Goal: Navigation & Orientation: Find specific page/section

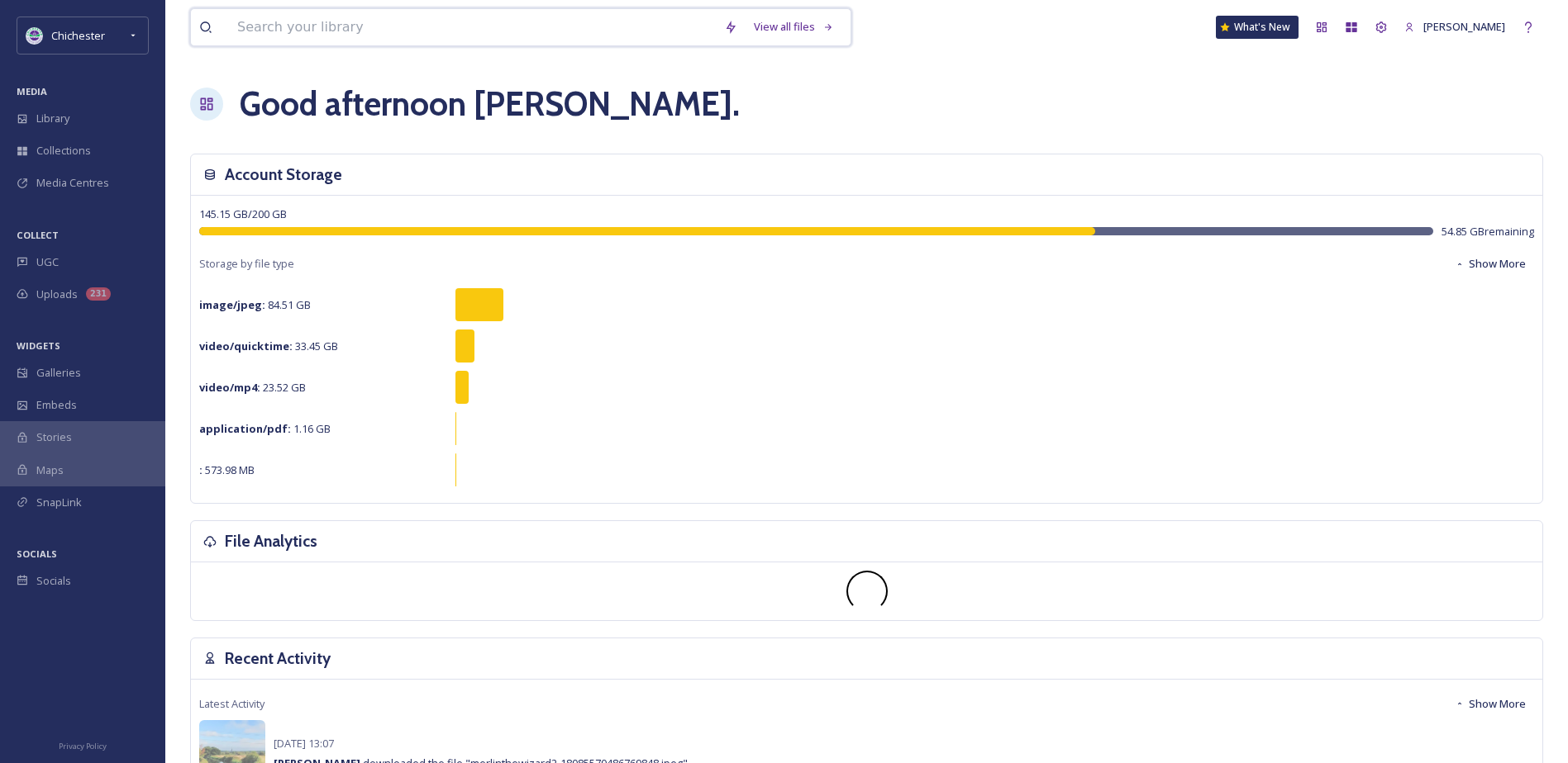
click at [292, 22] on input at bounding box center [472, 27] width 486 height 37
type input "events"
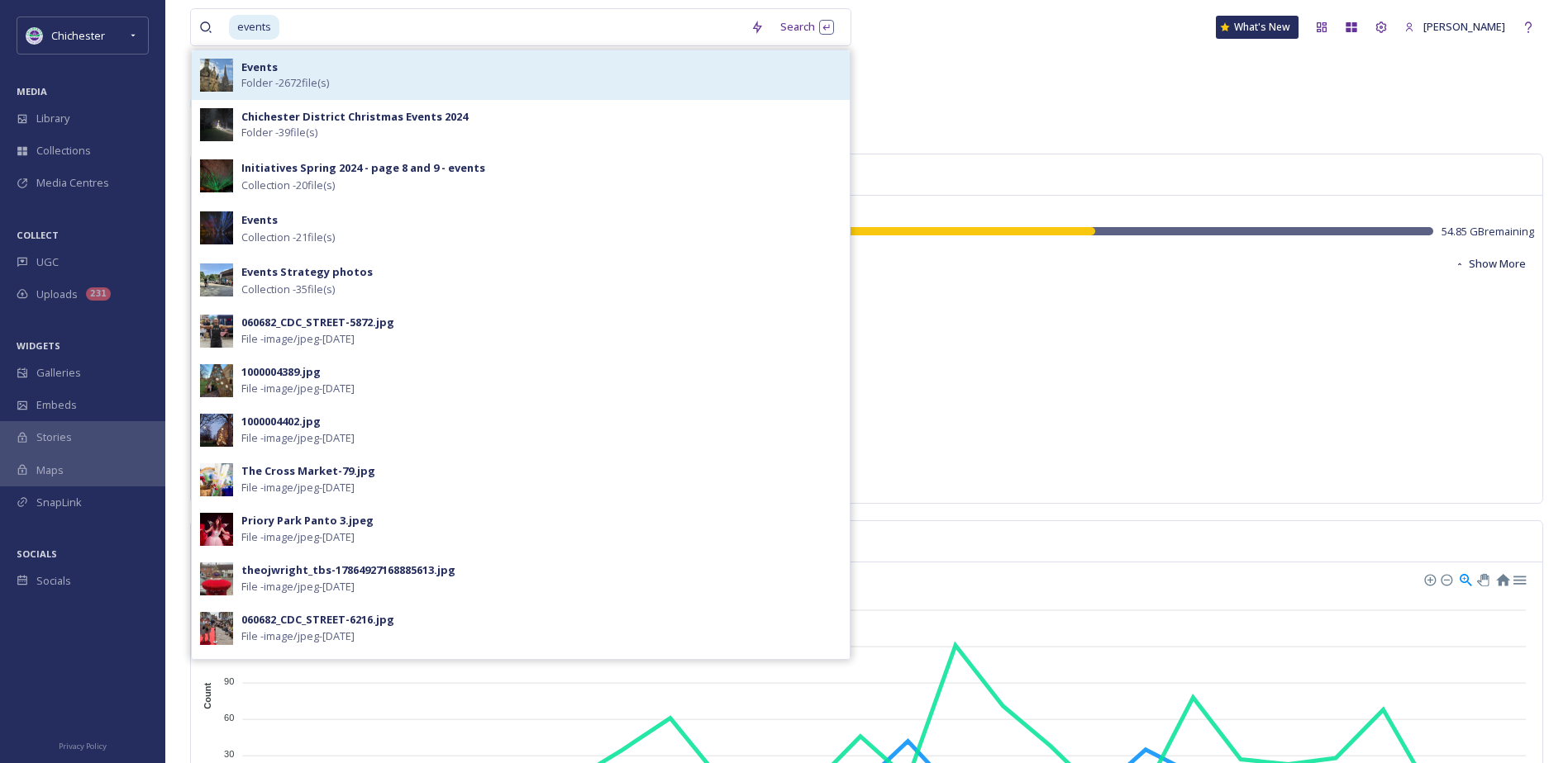
click at [270, 79] on span "Folder - 2672 file(s)" at bounding box center [285, 83] width 87 height 15
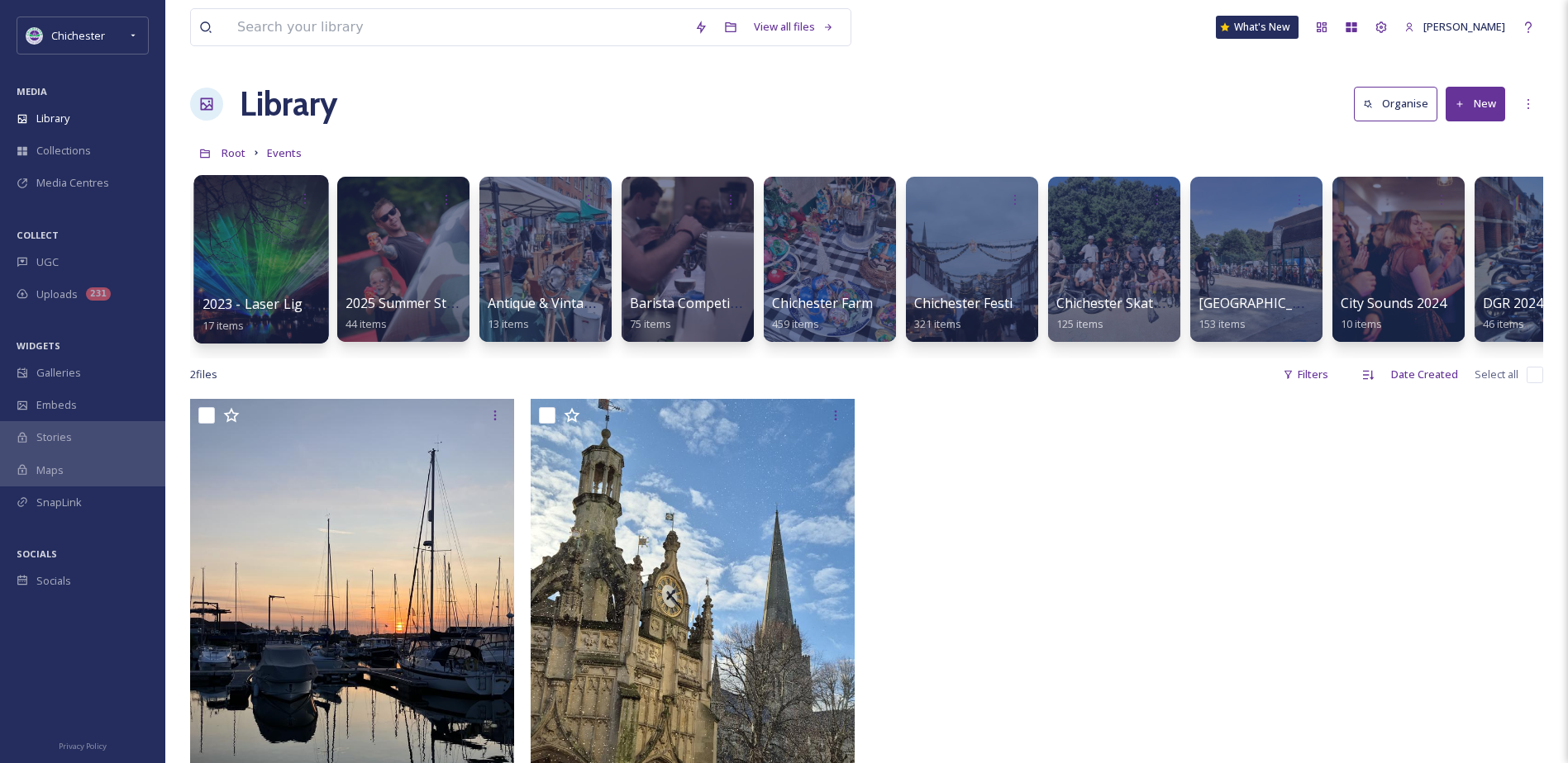
click at [275, 261] on div at bounding box center [261, 258] width 135 height 168
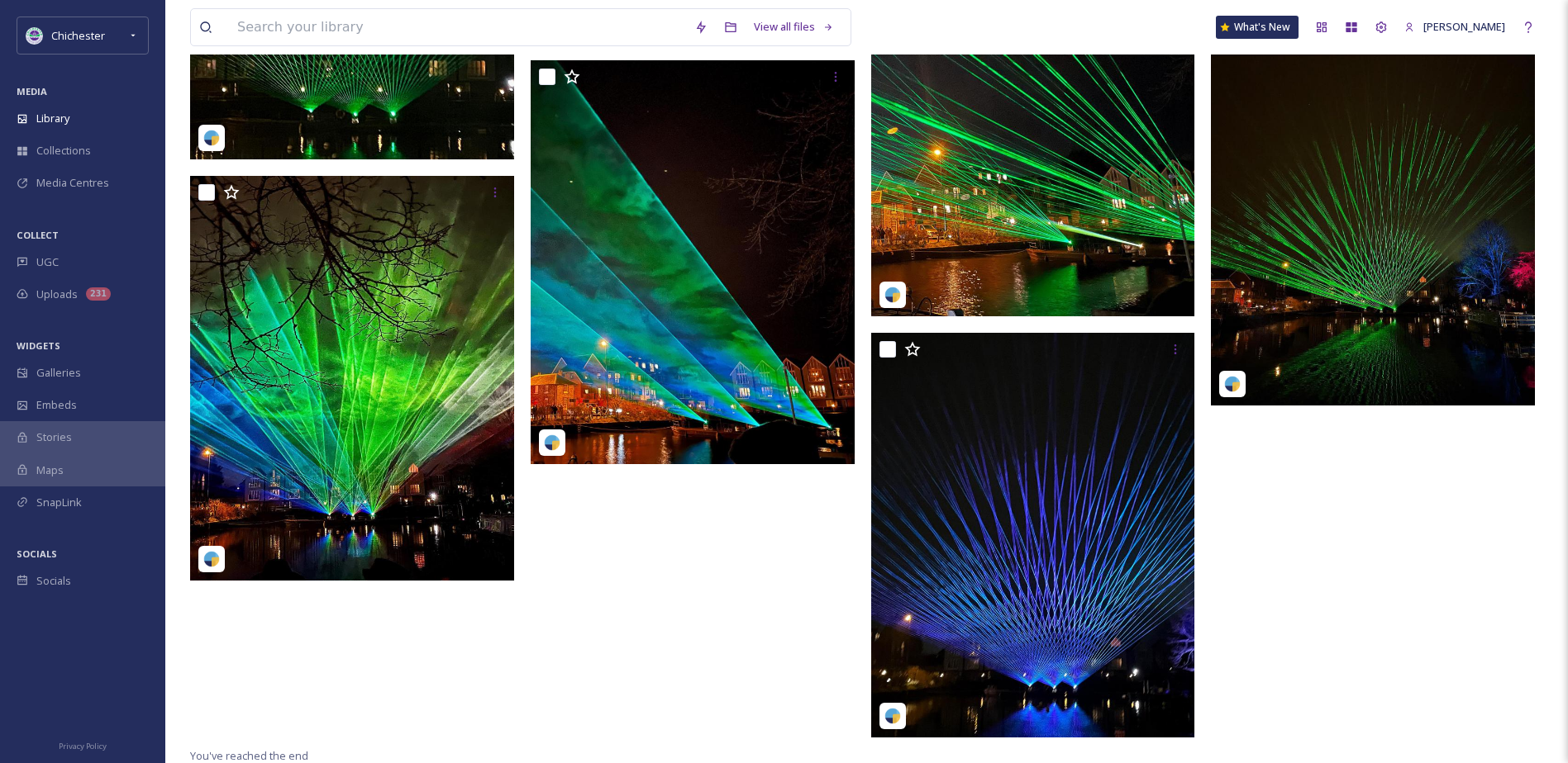
scroll to position [1605, 0]
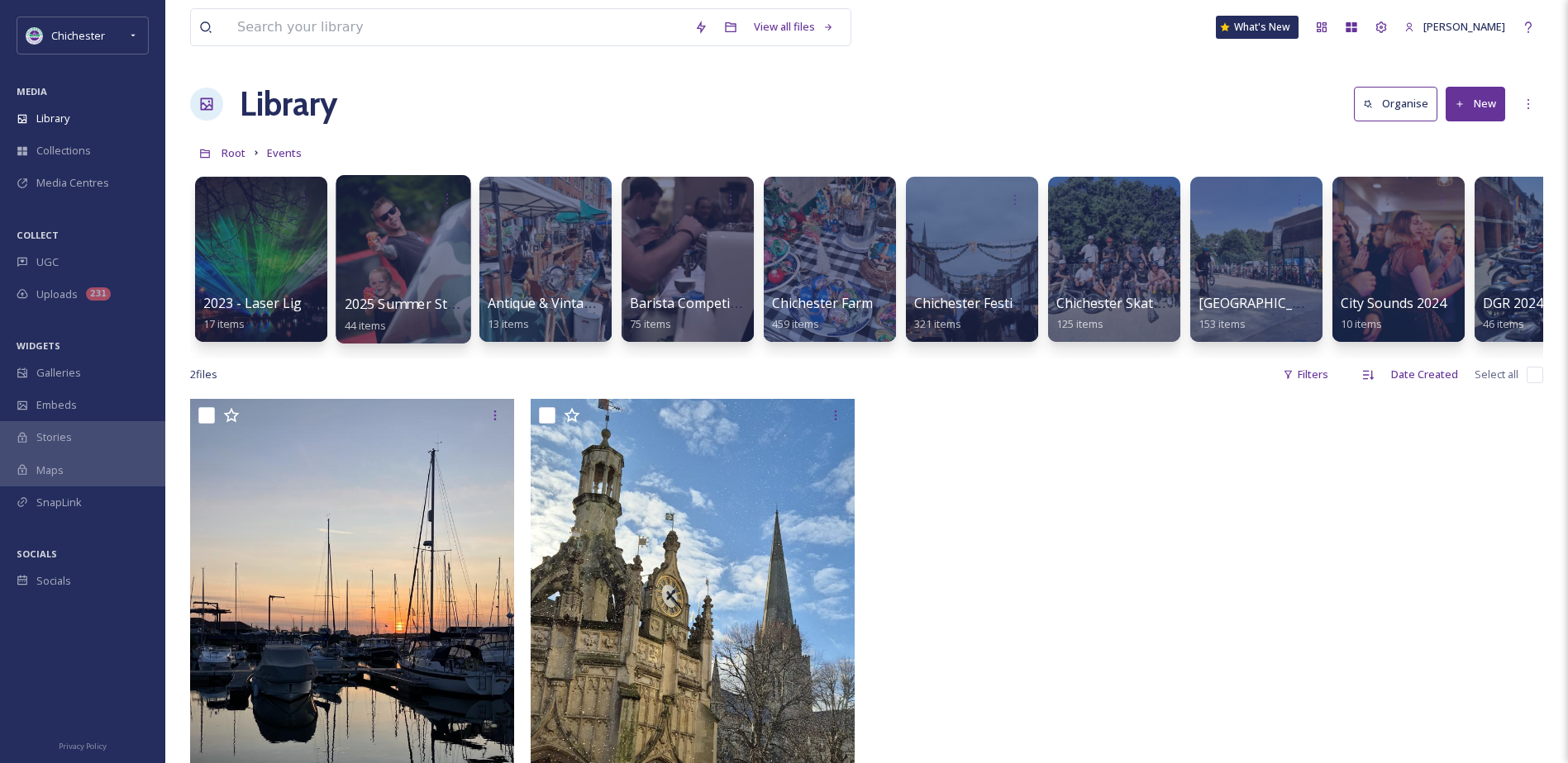
click at [415, 293] on div at bounding box center [403, 258] width 135 height 168
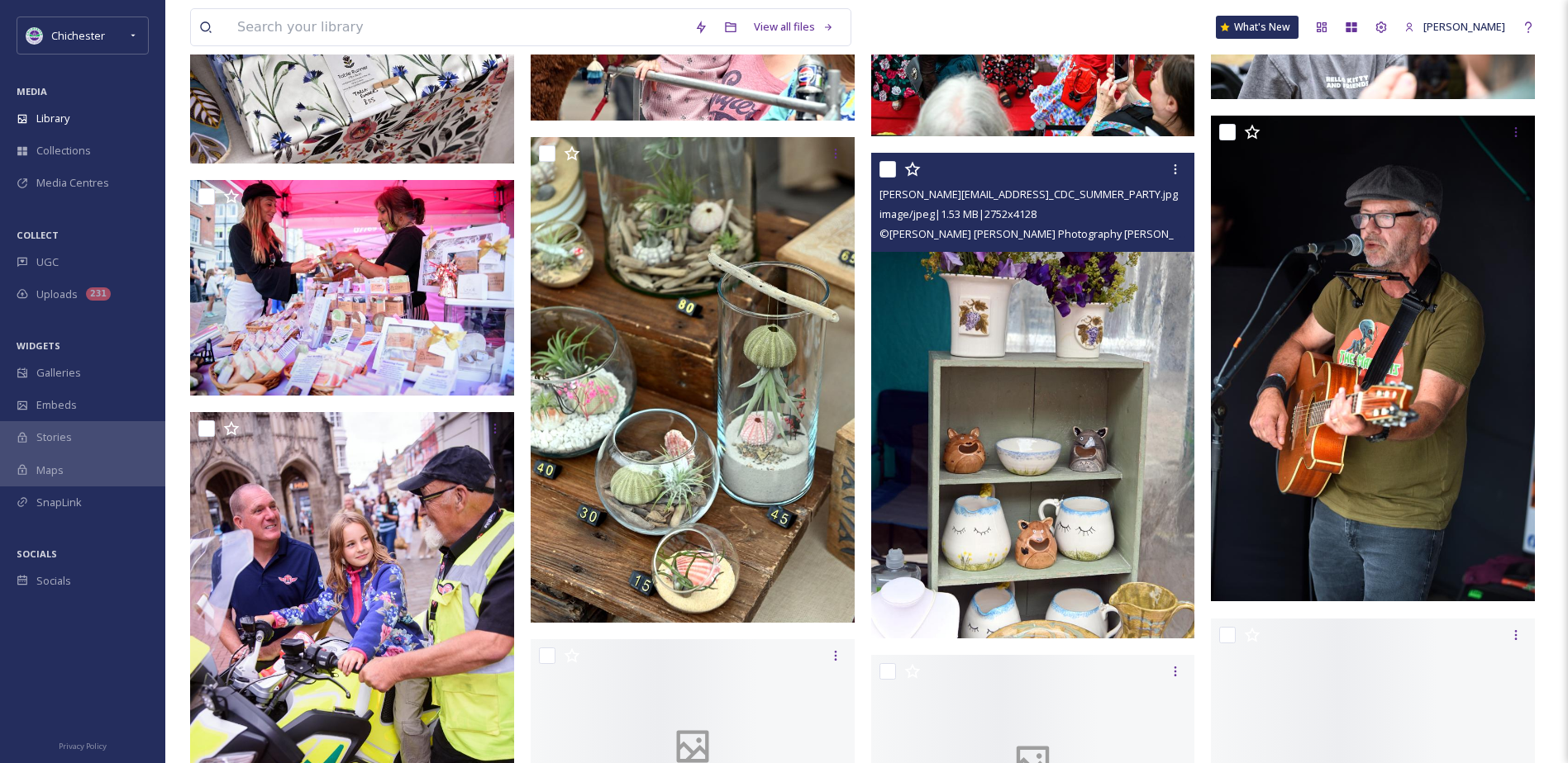
scroll to position [2065, 0]
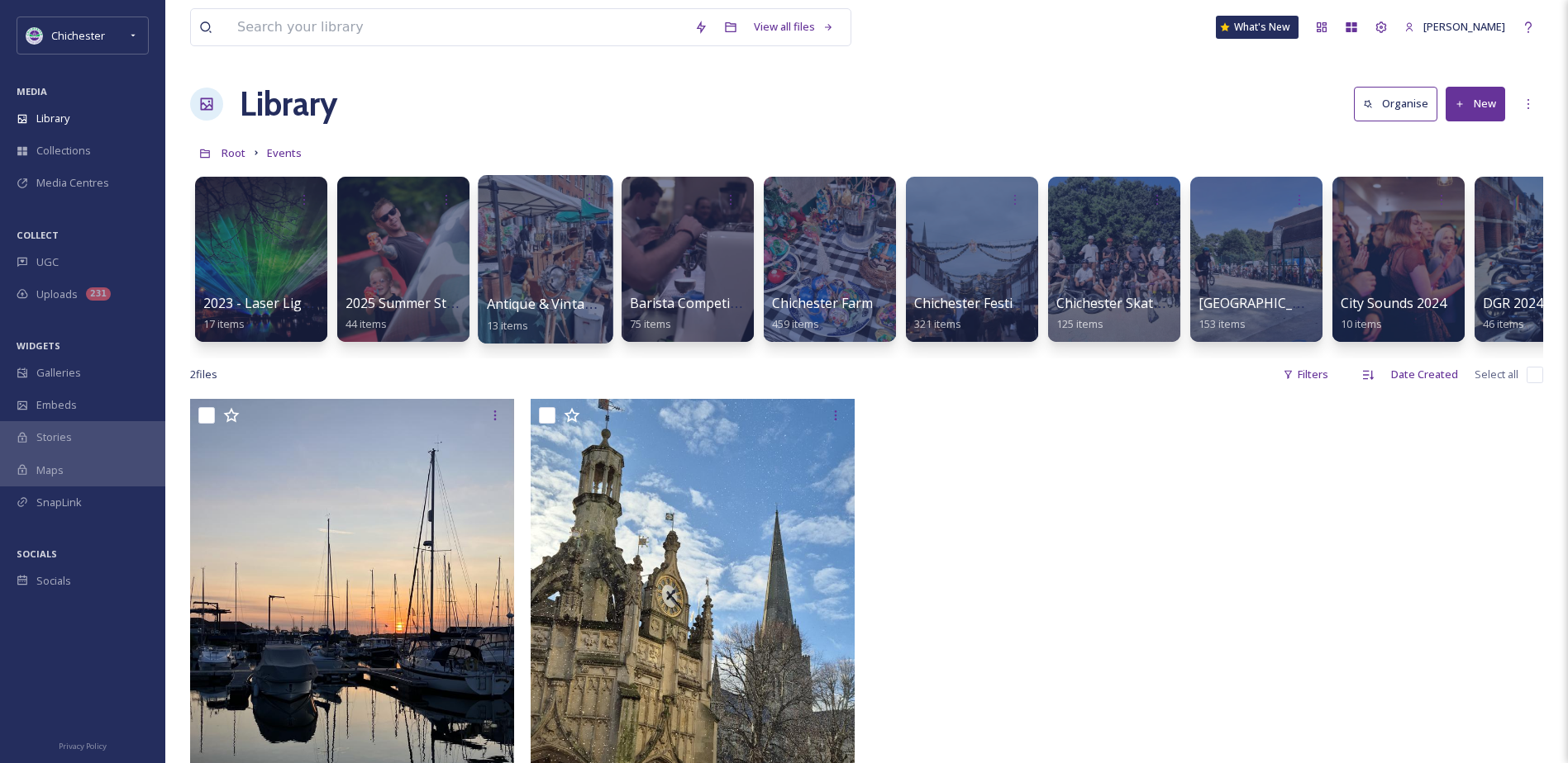
click at [576, 262] on div at bounding box center [545, 258] width 135 height 168
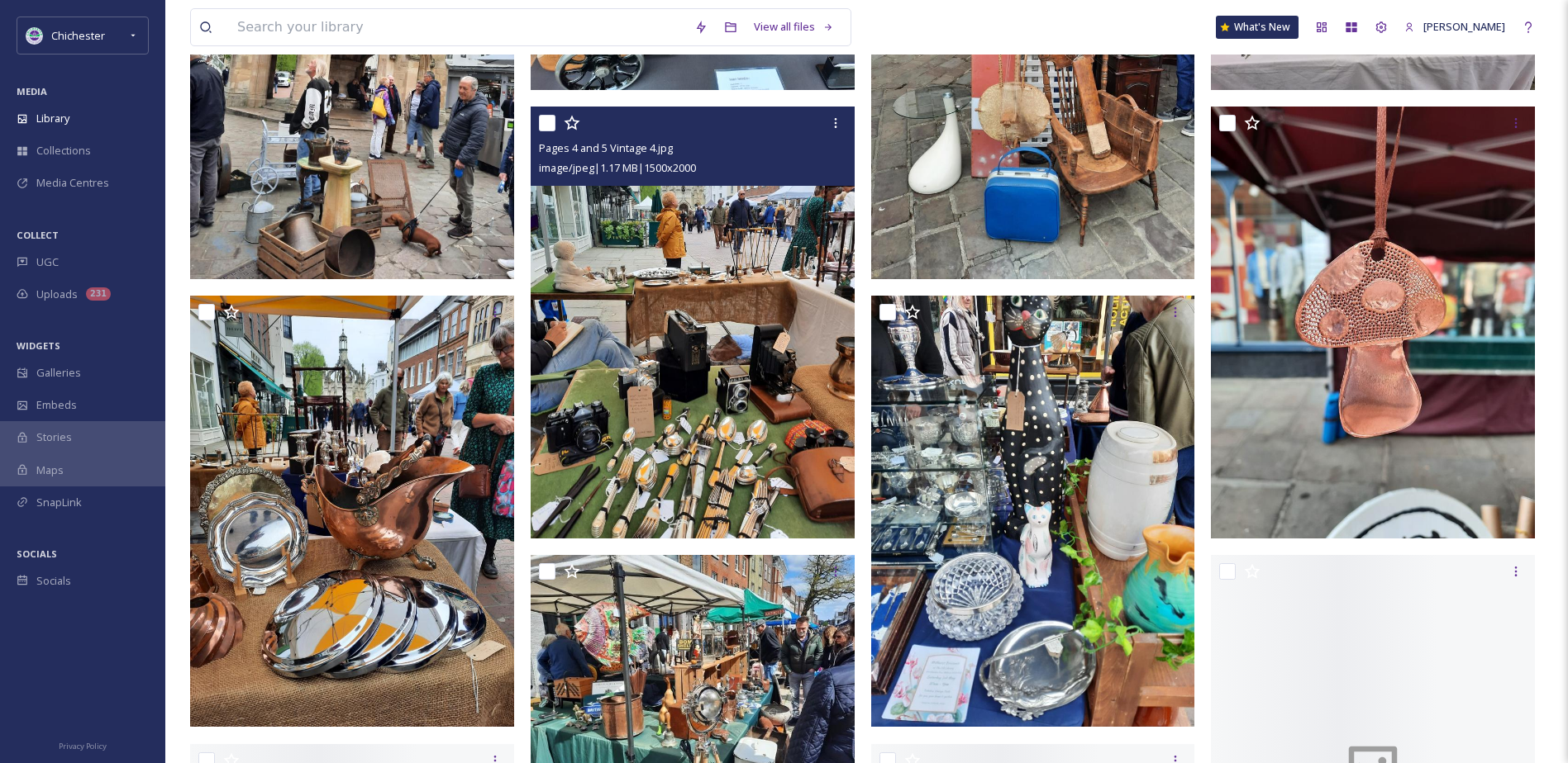
scroll to position [413, 0]
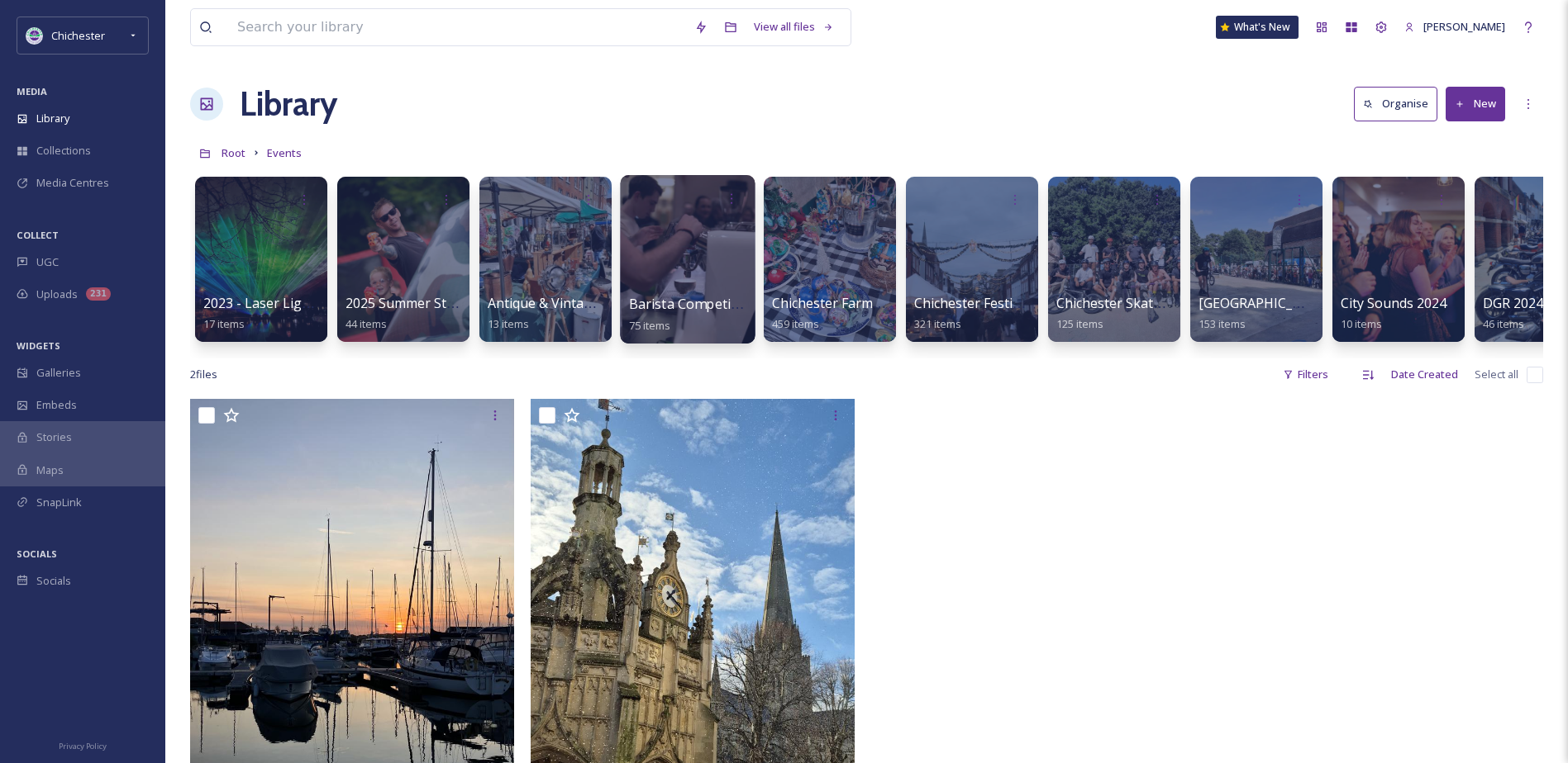
click at [707, 267] on div at bounding box center [687, 258] width 135 height 168
click at [860, 260] on div at bounding box center [830, 258] width 135 height 168
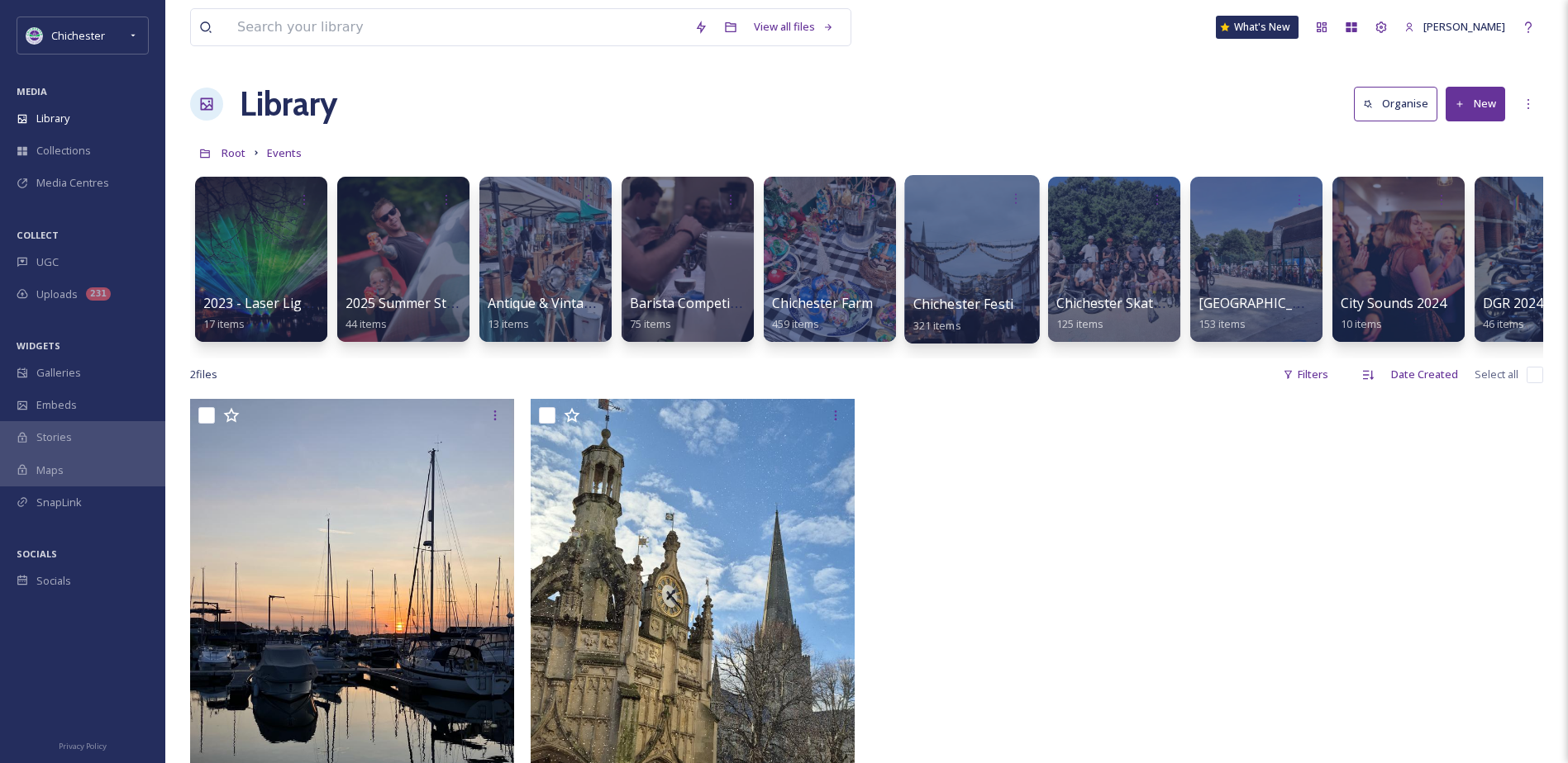
click at [991, 301] on span "Chichester Festive Market 2024" at bounding box center [1012, 304] width 198 height 18
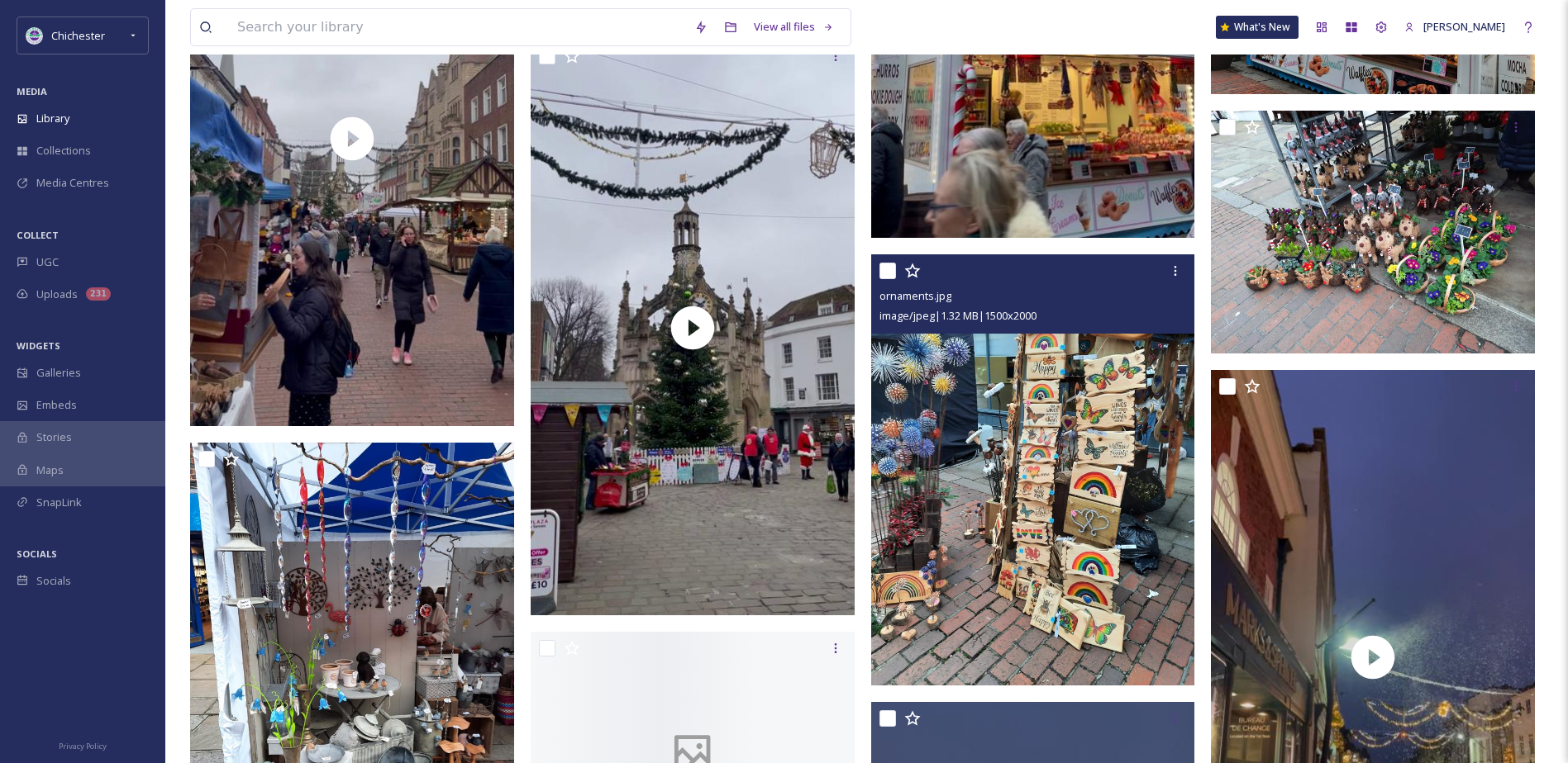
scroll to position [1901, 0]
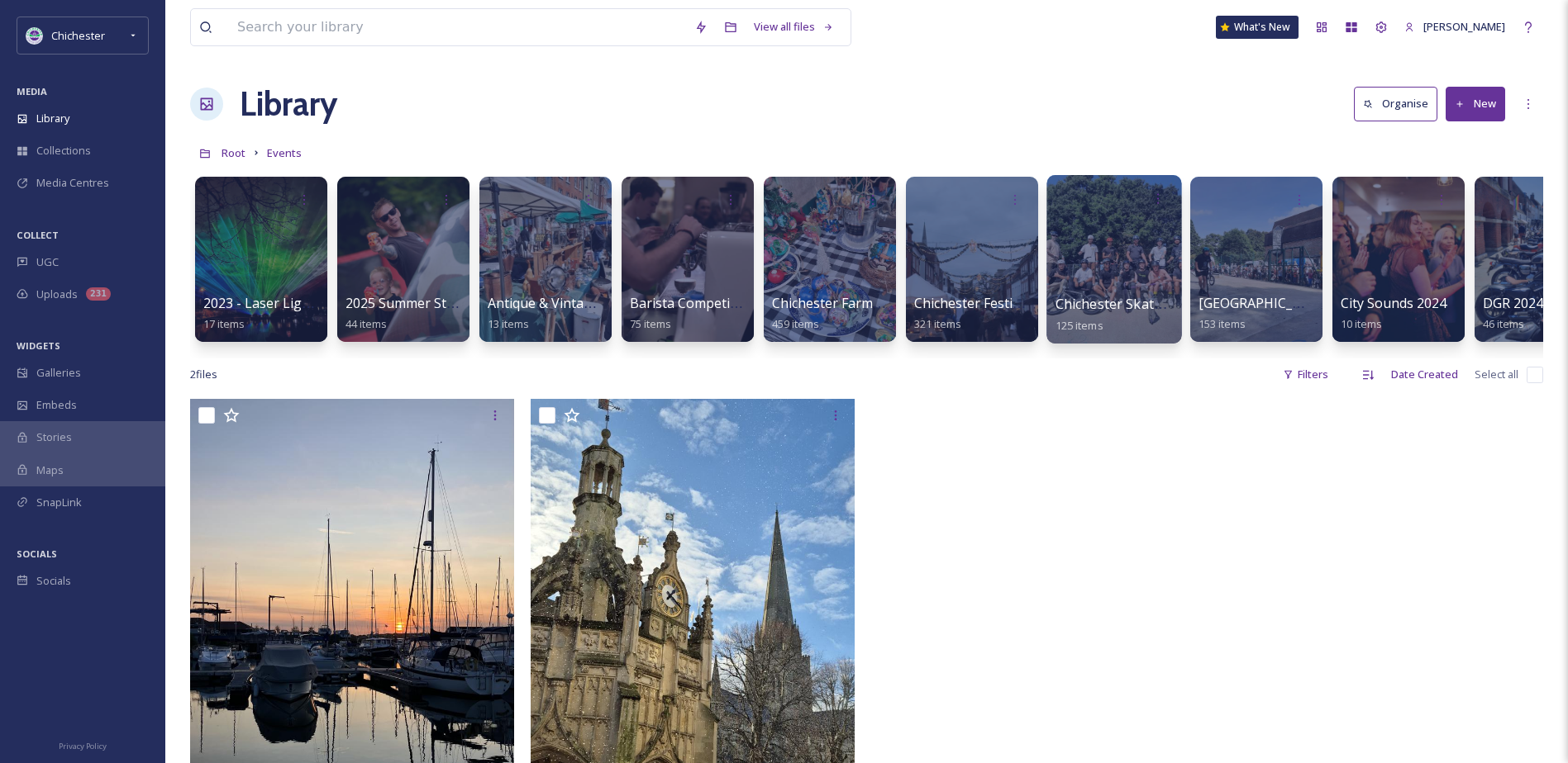
click at [1149, 285] on div at bounding box center [1113, 258] width 135 height 168
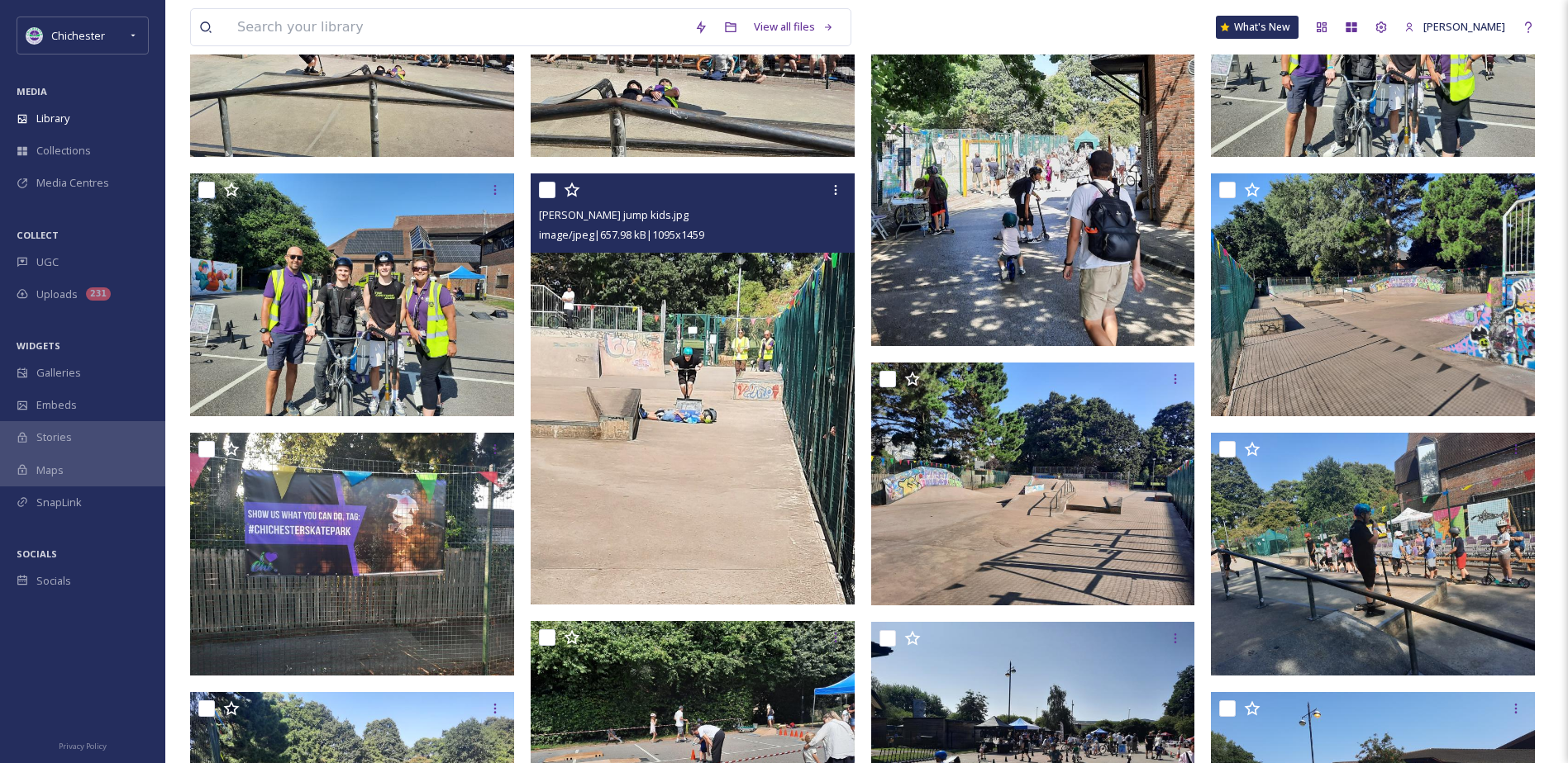
scroll to position [413, 0]
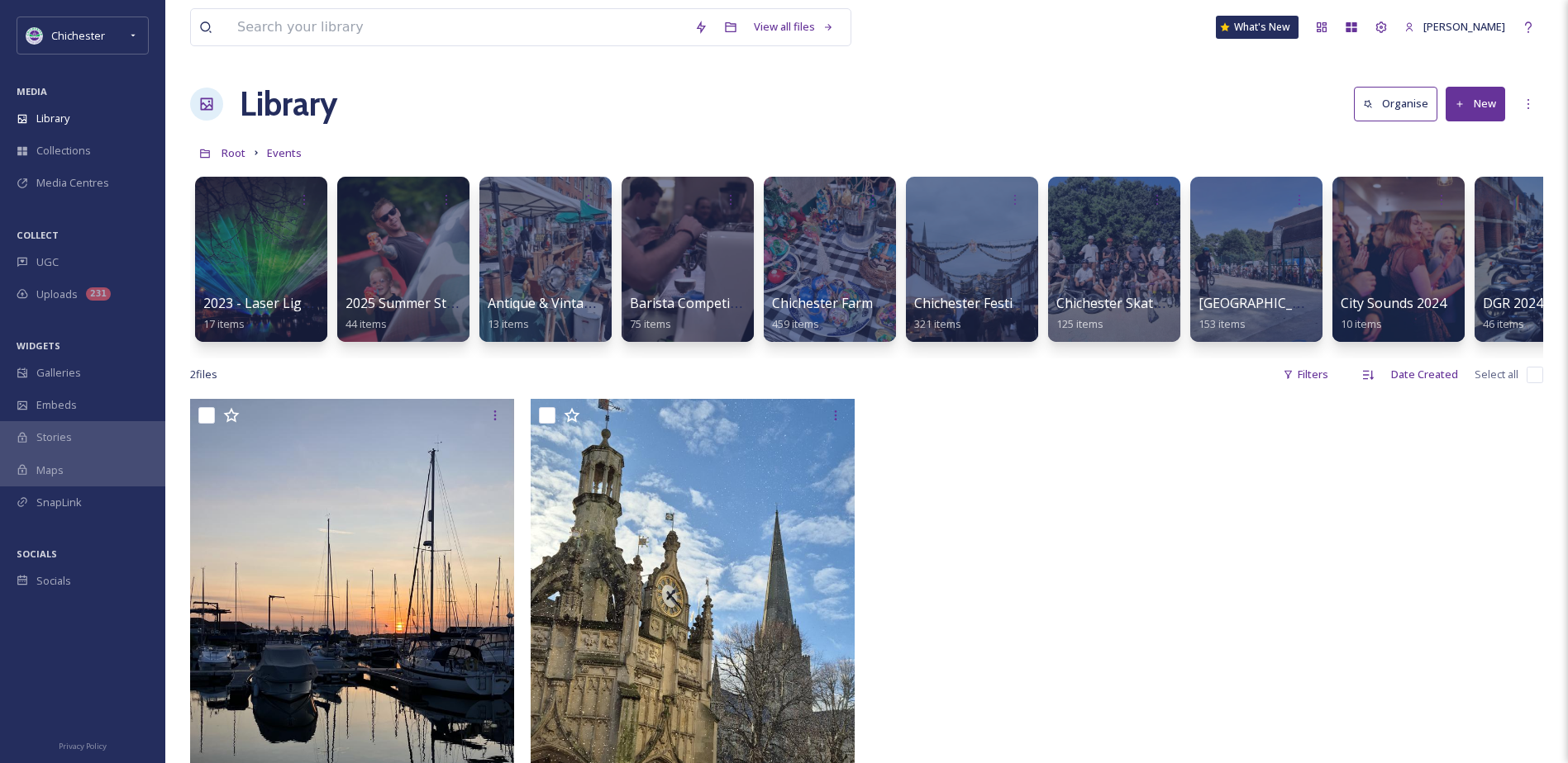
drag, startPoint x: 673, startPoint y: 357, endPoint x: 923, endPoint y: 360, distance: 250.0
click at [923, 358] on div "2023 - Laser Light Show 17 items 2025 Summer Street Party 44 items Antique & Vi…" at bounding box center [866, 263] width 1353 height 190
click at [1421, 279] on div at bounding box center [1398, 258] width 135 height 168
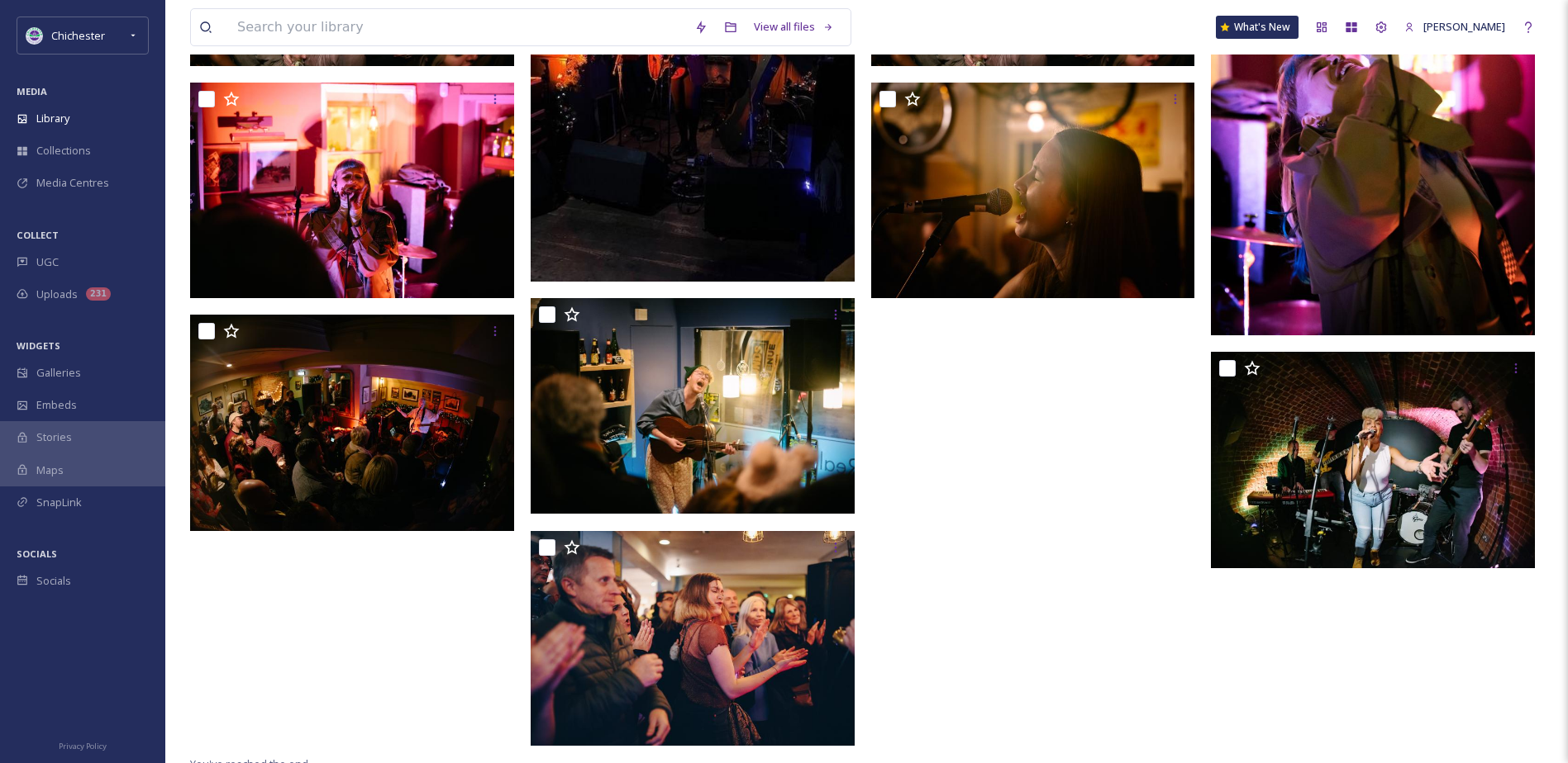
scroll to position [386, 0]
